Goal: Task Accomplishment & Management: Use online tool/utility

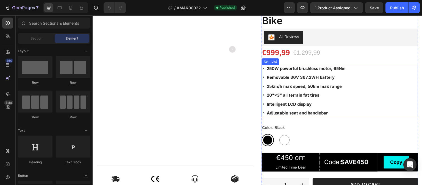
scroll to position [110, 0]
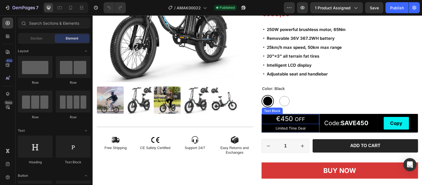
click at [286, 118] on span "€450" at bounding box center [284, 119] width 17 height 8
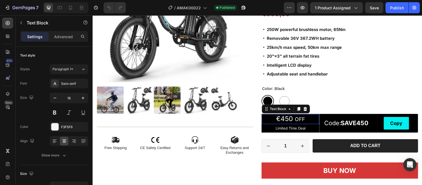
click at [286, 118] on span "€450" at bounding box center [284, 119] width 17 height 8
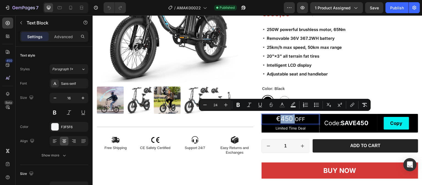
click at [286, 119] on span "€450" at bounding box center [284, 119] width 17 height 8
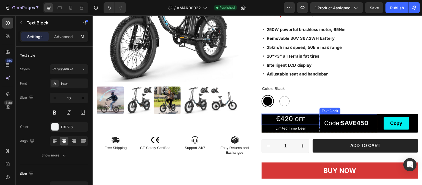
click at [360, 121] on strong "SAVE450" at bounding box center [355, 123] width 28 height 7
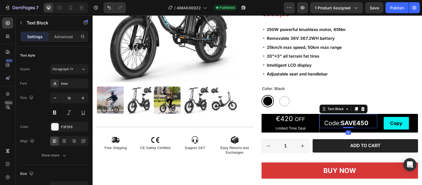
click at [360, 120] on strong "SAVE450" at bounding box center [355, 123] width 28 height 7
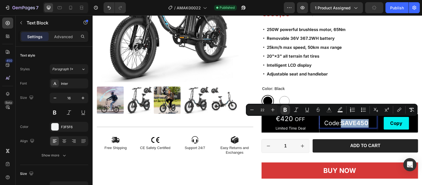
click at [363, 122] on strong "SAVE450" at bounding box center [355, 123] width 28 height 7
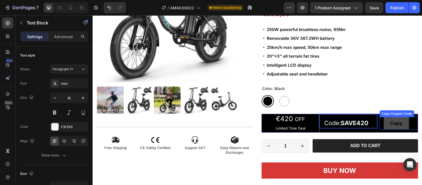
click at [384, 127] on button "Copy" at bounding box center [396, 123] width 25 height 13
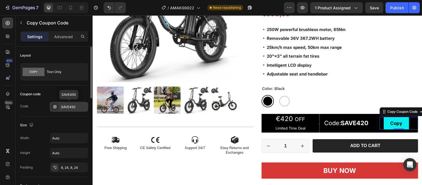
click at [74, 106] on div "SAVE450" at bounding box center [74, 107] width 26 height 5
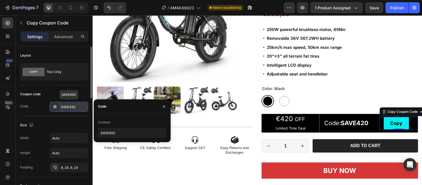
click at [74, 108] on div "SAVE450" at bounding box center [74, 107] width 26 height 5
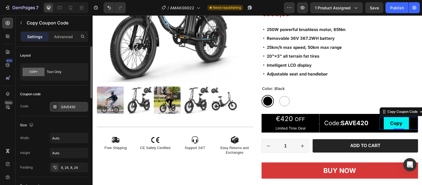
click at [76, 108] on div "SAVE450" at bounding box center [74, 107] width 26 height 5
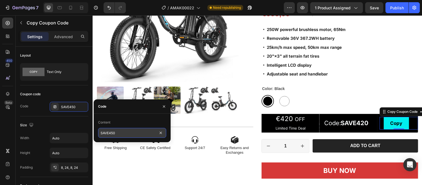
click at [112, 134] on input "SAVE450" at bounding box center [132, 133] width 68 height 10
click at [113, 134] on input "SAVE450" at bounding box center [132, 133] width 68 height 10
type input "SAVE420"
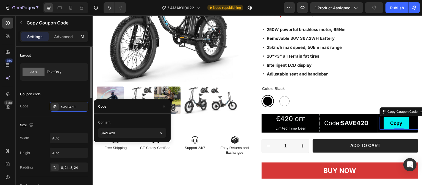
click at [82, 91] on div "Coupon code" at bounding box center [54, 94] width 68 height 9
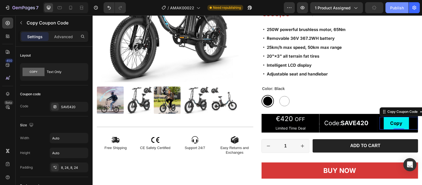
click at [403, 7] on div "Publish" at bounding box center [397, 8] width 14 height 6
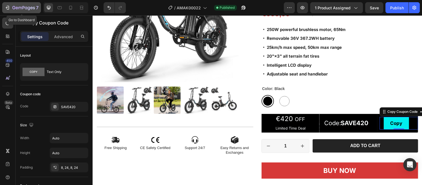
drag, startPoint x: 14, startPoint y: 10, endPoint x: 36, endPoint y: 2, distance: 23.4
click at [14, 11] on div "7" at bounding box center [25, 7] width 26 height 7
